Goal: Task Accomplishment & Management: Use online tool/utility

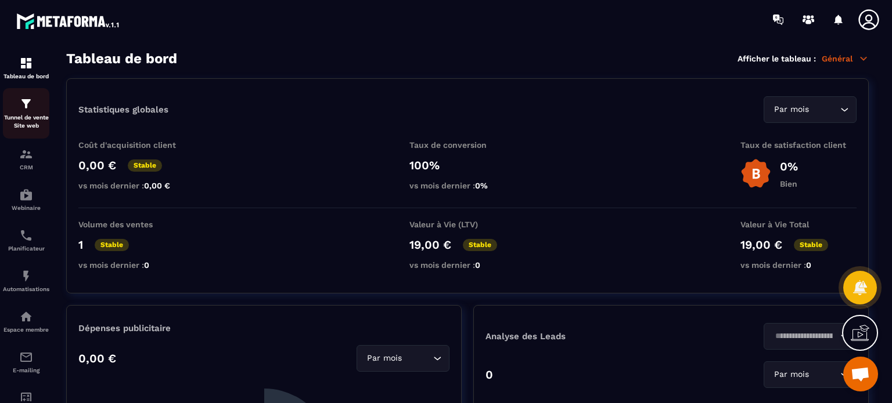
drag, startPoint x: 0, startPoint y: 0, endPoint x: 27, endPoint y: 113, distance: 116.4
click at [27, 113] on div "Tunnel de vente Site web" at bounding box center [26, 113] width 46 height 33
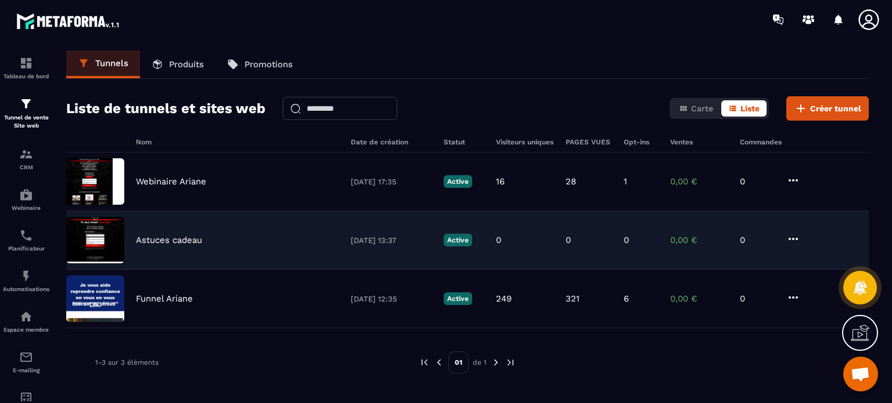
click at [106, 240] on img at bounding box center [95, 240] width 58 height 46
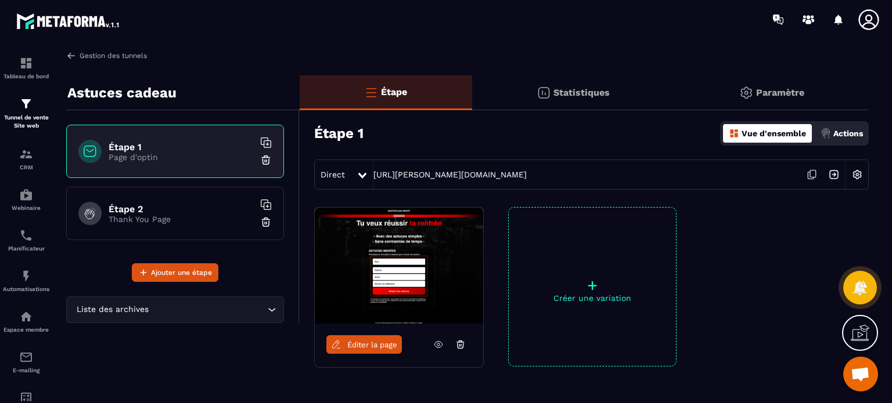
click at [99, 53] on link "Gestion des tunnels" at bounding box center [106, 55] width 81 height 10
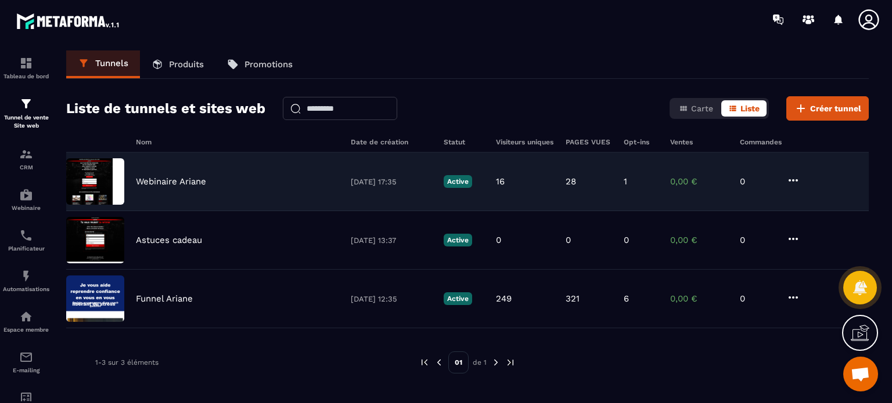
click at [121, 176] on img at bounding box center [95, 181] width 58 height 46
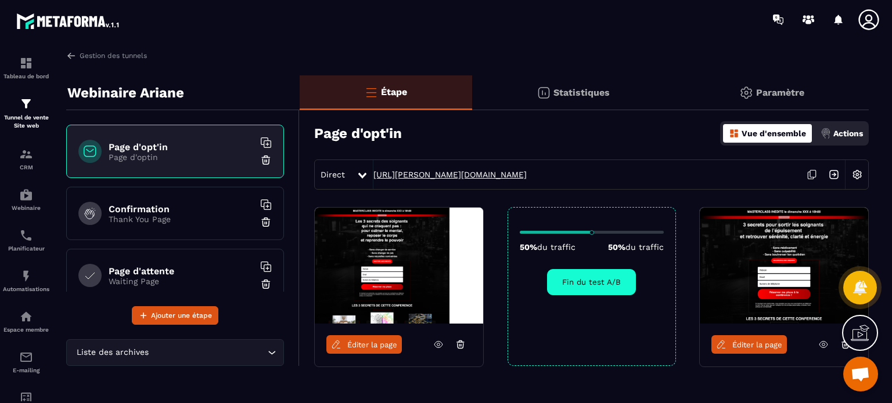
click at [404, 172] on link "[URL][PERSON_NAME][DOMAIN_NAME]" at bounding box center [449, 174] width 153 height 9
click at [16, 291] on p "Automatisations" at bounding box center [26, 289] width 46 height 6
click at [28, 274] on img at bounding box center [26, 276] width 14 height 14
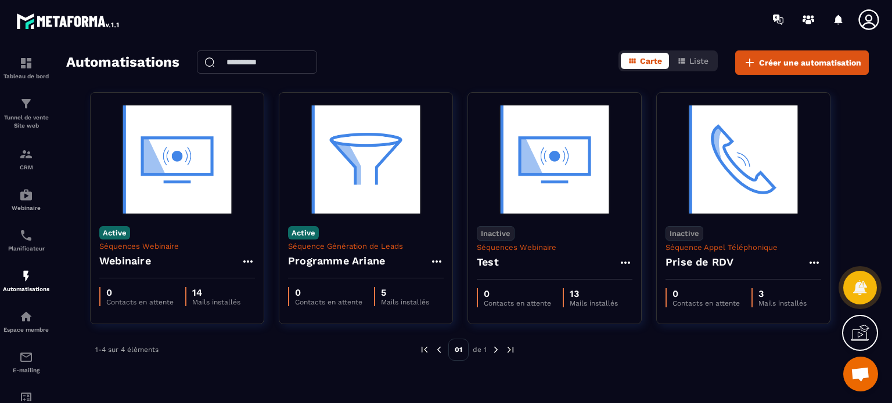
click at [861, 19] on icon at bounding box center [868, 19] width 23 height 23
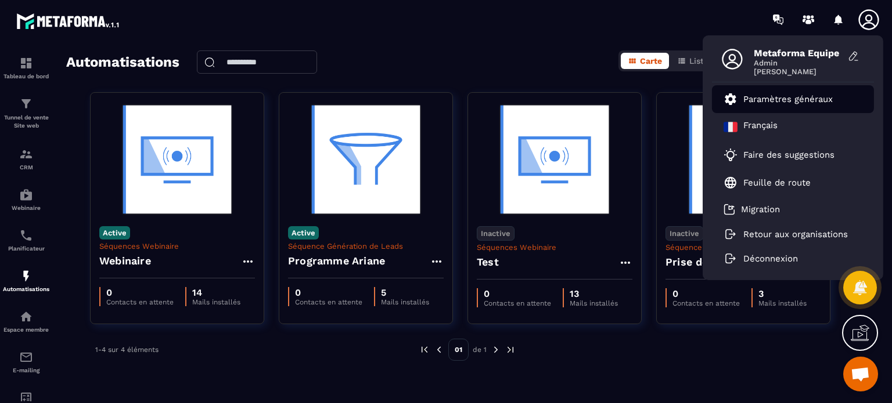
click at [783, 96] on p "Paramètres généraux" at bounding box center [787, 99] width 89 height 10
click at [760, 96] on p "Paramètres généraux" at bounding box center [787, 99] width 89 height 10
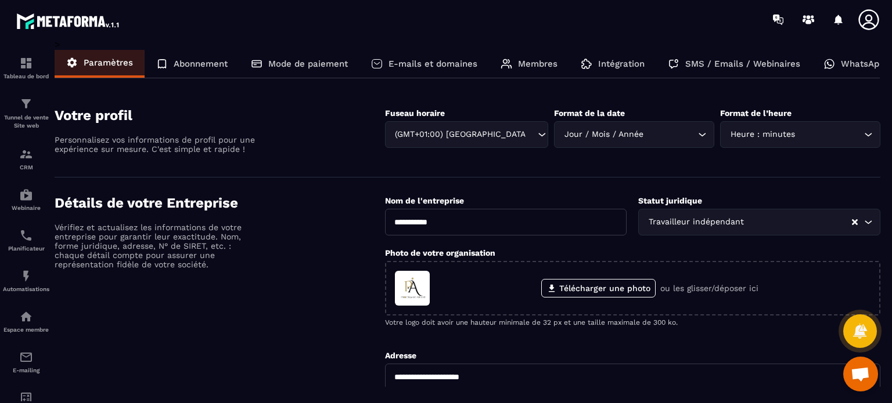
click at [606, 68] on p "Intégration" at bounding box center [621, 64] width 46 height 10
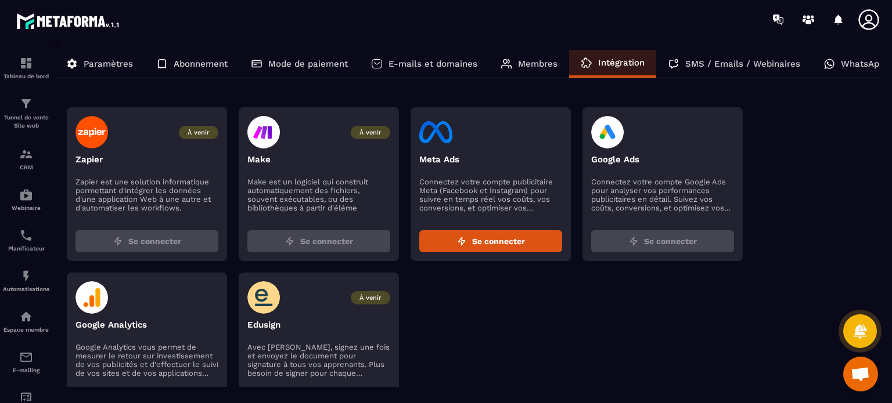
click at [539, 62] on p "Membres" at bounding box center [537, 64] width 39 height 10
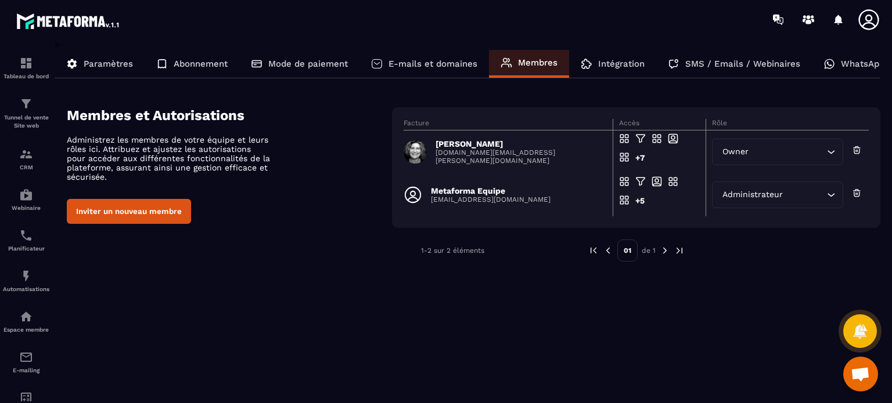
click at [439, 62] on p "E-mails et domaines" at bounding box center [432, 64] width 89 height 10
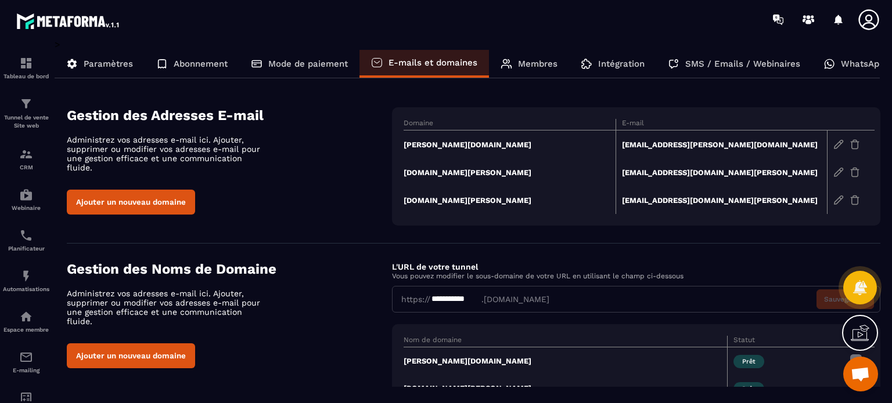
click at [343, 174] on div "Gestion des Adresses E-mail Administrez vos adresses e-mail ici. Ajouter, suppr…" at bounding box center [229, 160] width 325 height 107
click at [337, 282] on div "Gestion des Noms de Domaine Administrez vos adresses e-mail ici. Ajouter, suppr…" at bounding box center [229, 314] width 325 height 107
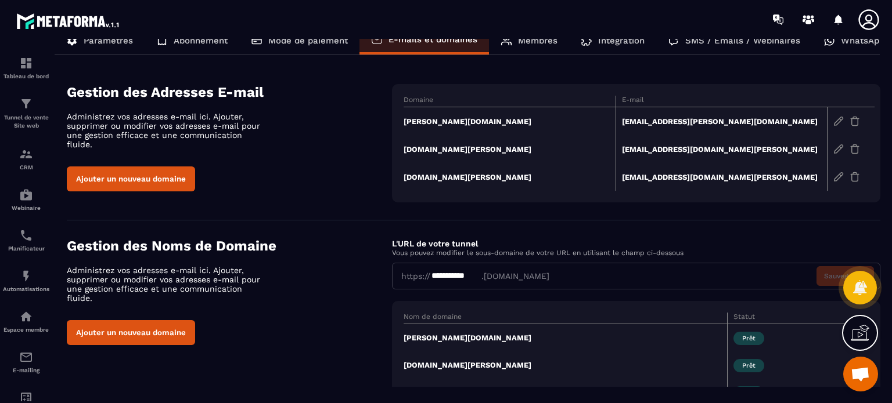
scroll to position [72, 0]
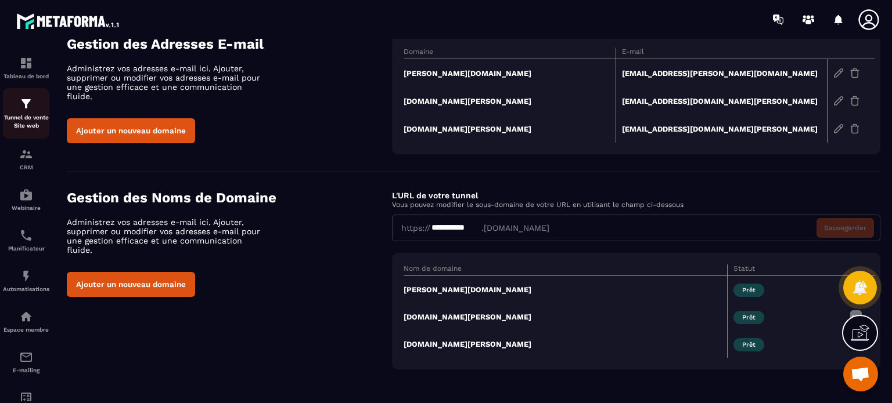
click at [30, 127] on p "Tunnel de vente Site web" at bounding box center [26, 122] width 46 height 16
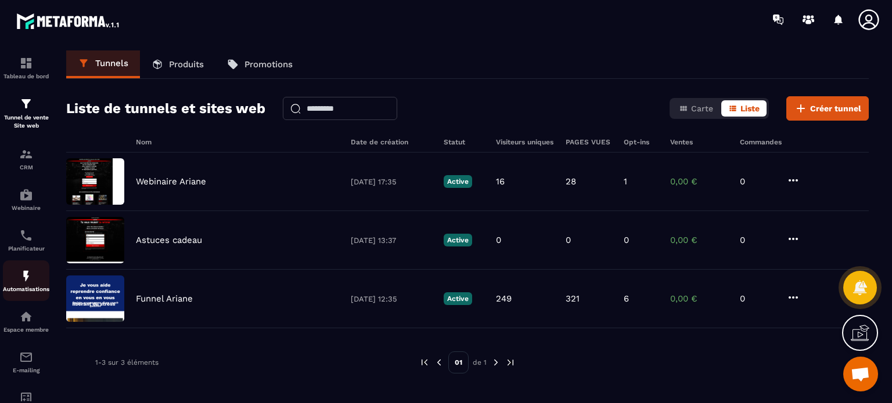
click at [15, 295] on link "Automatisations" at bounding box center [26, 281] width 46 height 41
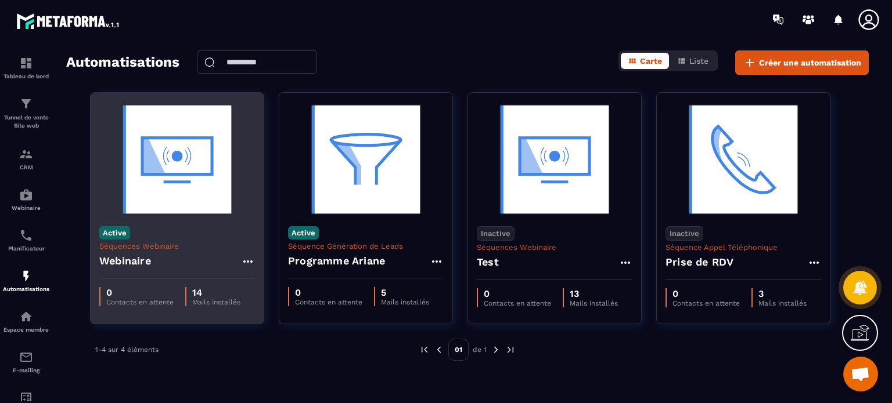
click at [183, 252] on div "Webinaire" at bounding box center [177, 265] width 156 height 28
click at [192, 176] on img at bounding box center [177, 160] width 156 height 116
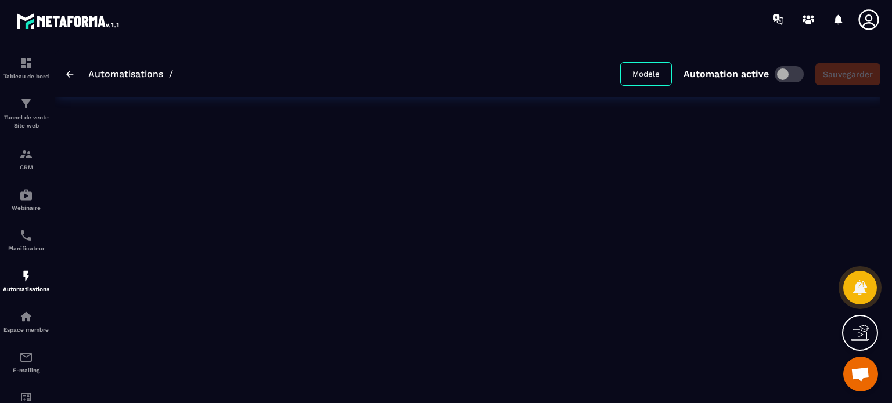
type input "*********"
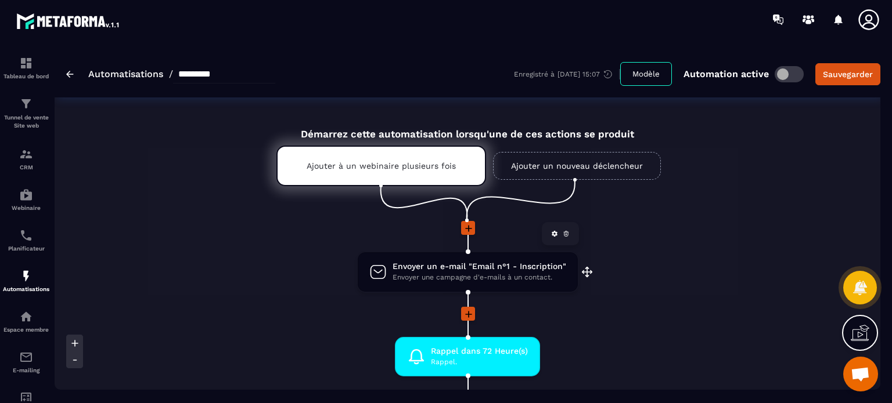
click at [435, 275] on span "Envoyer une campagne d'e-mails à un contact." at bounding box center [479, 277] width 174 height 11
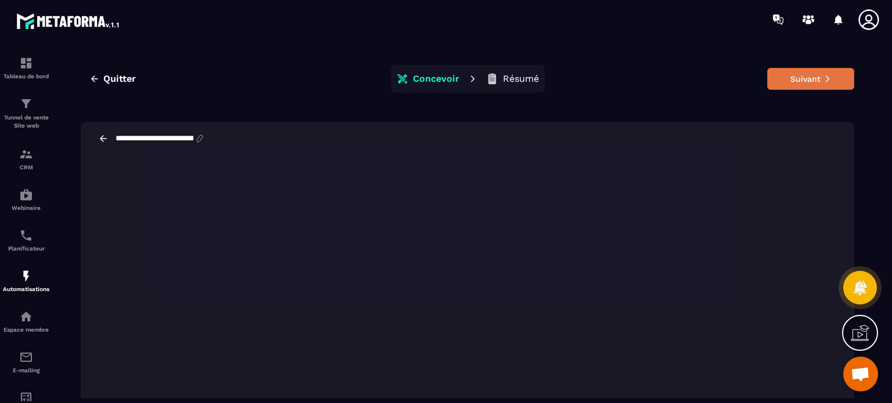
click at [831, 76] on button "Suivant" at bounding box center [810, 79] width 87 height 22
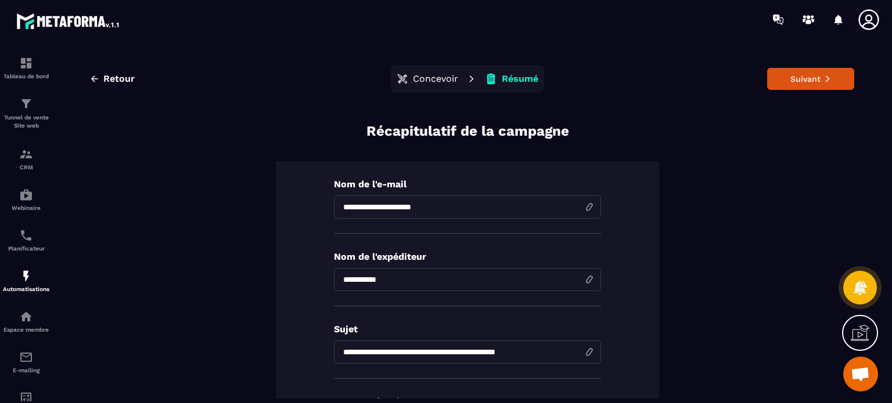
drag, startPoint x: 451, startPoint y: 201, endPoint x: 333, endPoint y: 206, distance: 117.9
click at [334, 206] on input "**********" at bounding box center [467, 207] width 267 height 23
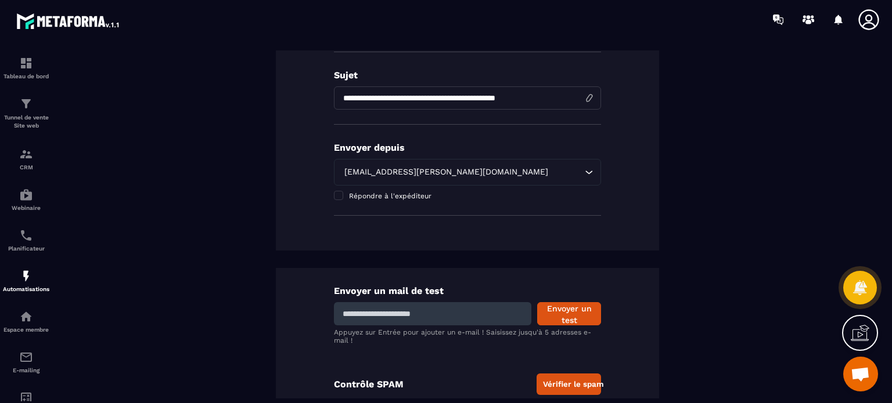
scroll to position [279, 0]
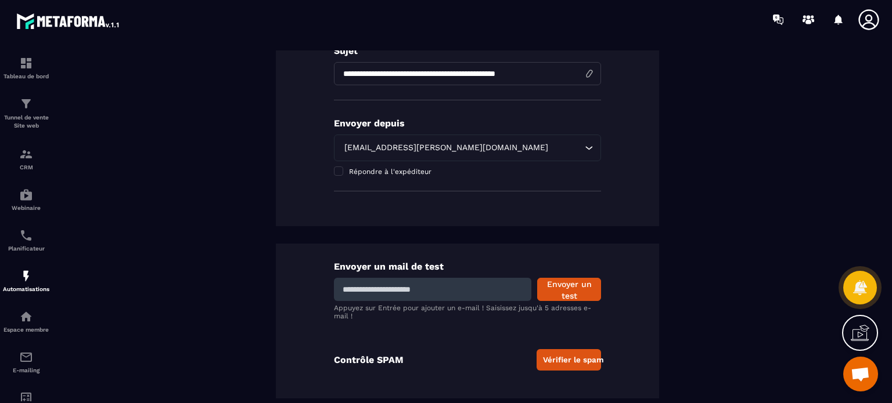
click at [443, 286] on input at bounding box center [432, 289] width 197 height 23
type input "**********"
click at [547, 279] on button "Envoyer un test" at bounding box center [569, 289] width 64 height 23
click at [442, 282] on input at bounding box center [432, 289] width 197 height 23
type input "**********"
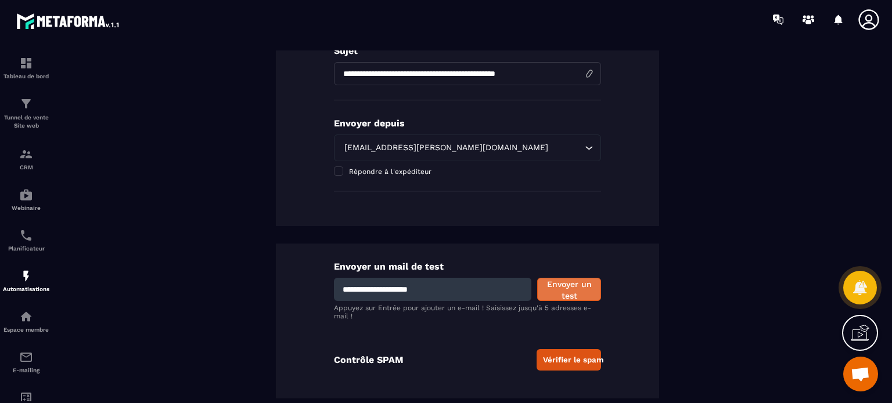
click at [573, 284] on button "Envoyer un test" at bounding box center [569, 289] width 64 height 23
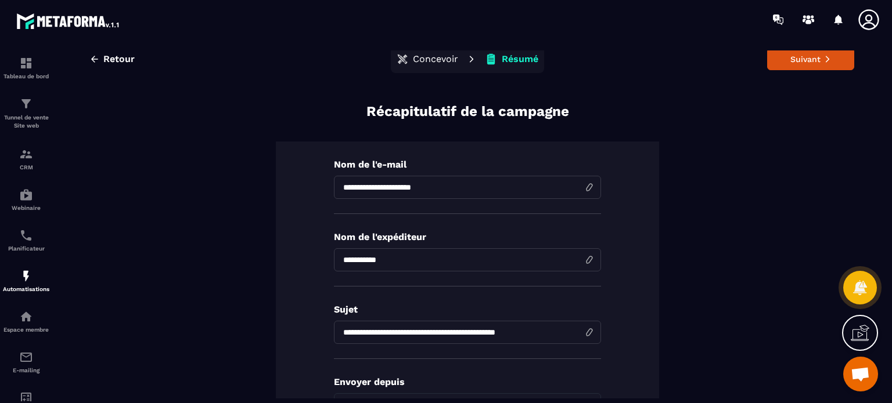
scroll to position [0, 0]
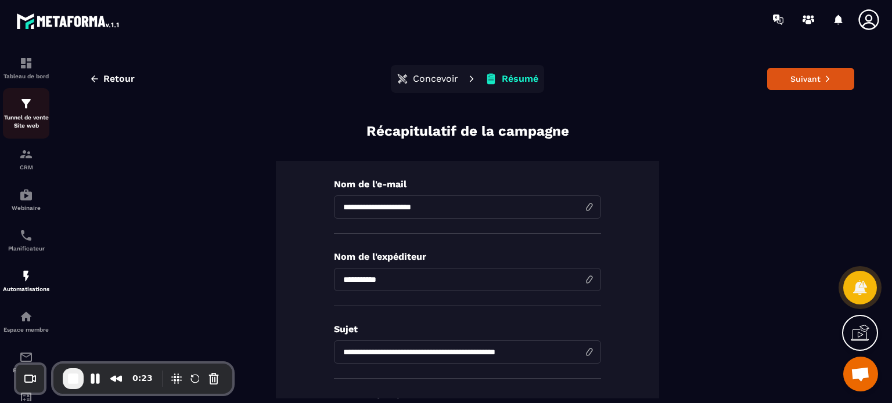
click at [30, 95] on link "Tunnel de vente Site web" at bounding box center [26, 113] width 46 height 50
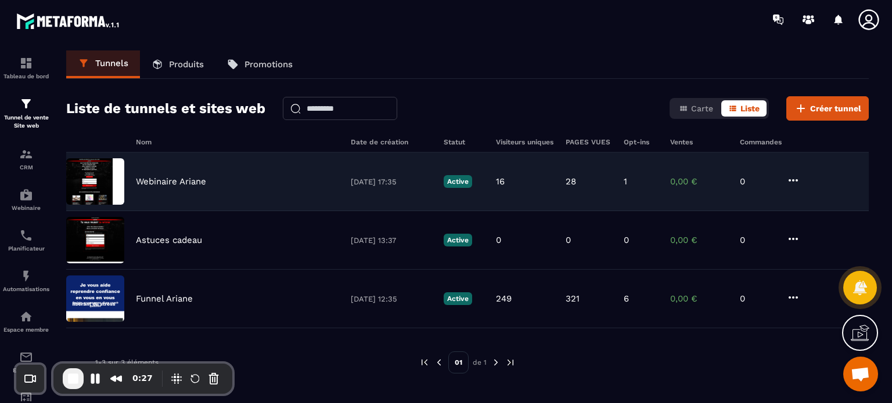
click at [165, 183] on p "Webinaire Ariane" at bounding box center [171, 181] width 70 height 10
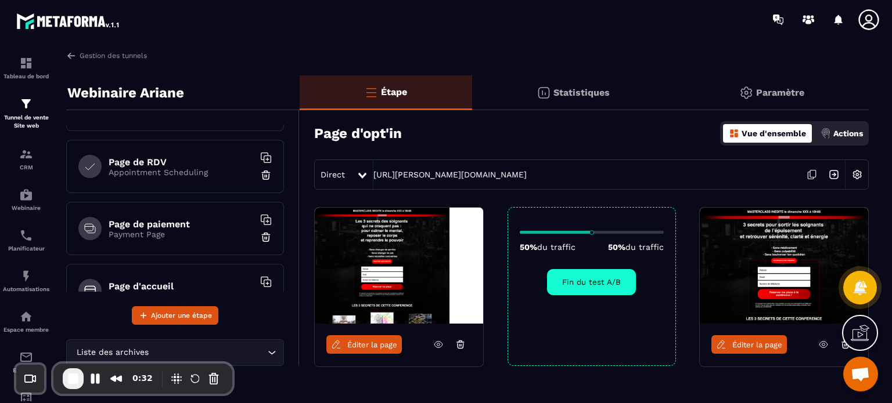
scroll to position [168, 0]
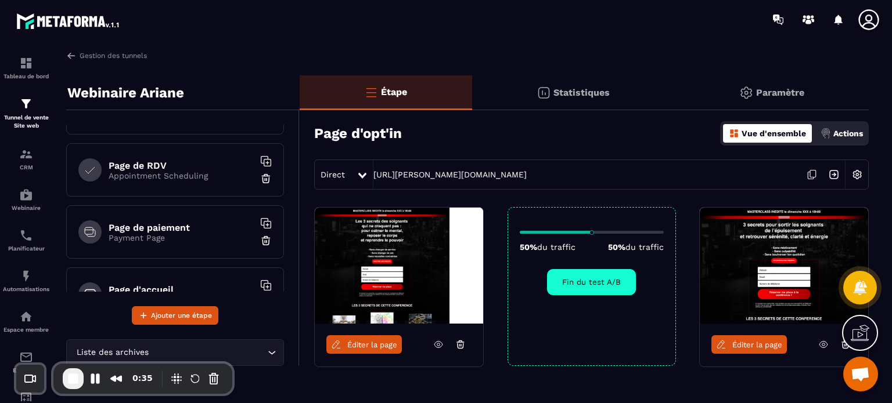
click at [360, 341] on span "Éditer la page" at bounding box center [372, 345] width 50 height 9
